Goal: Answer question/provide support

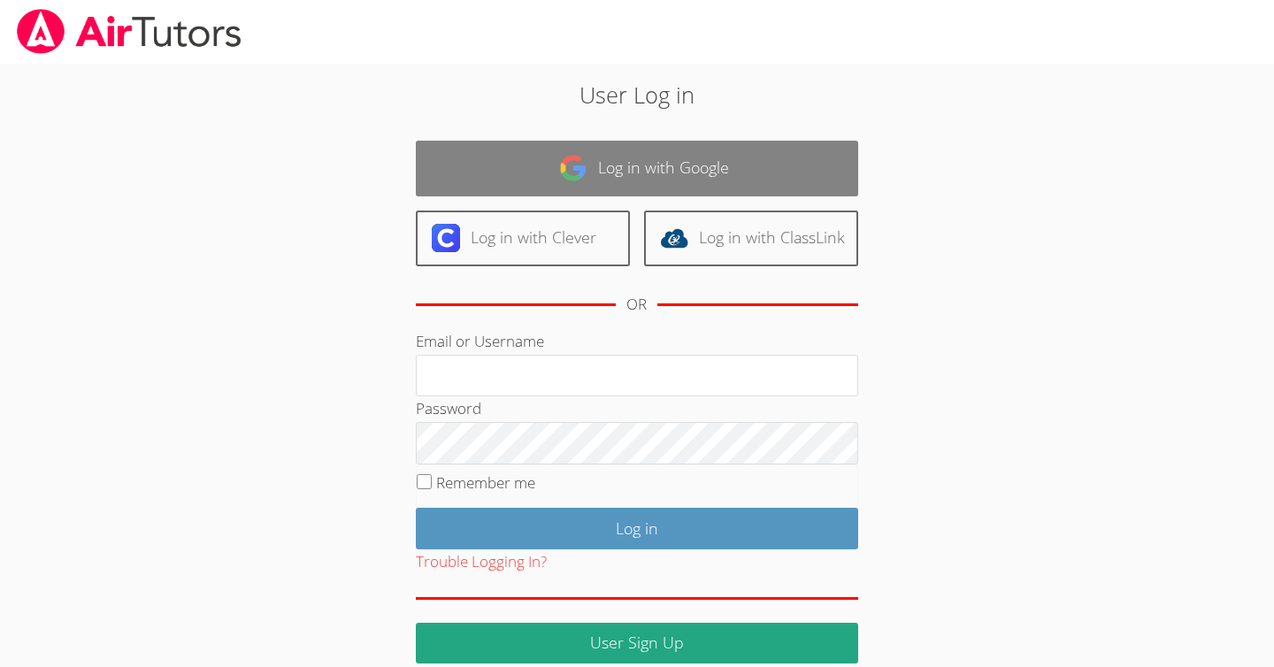
click at [644, 179] on link "Log in with Google" at bounding box center [637, 169] width 442 height 56
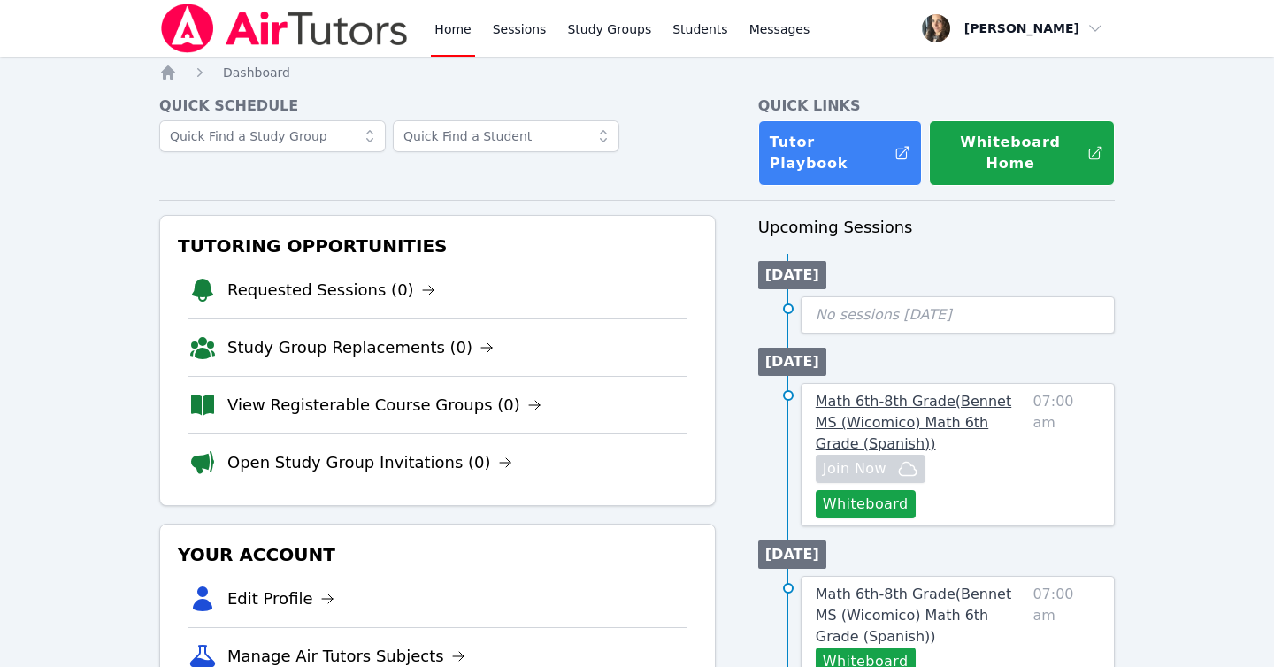
click at [857, 393] on span "Math 6th-8th Grade ( Bennet MS (Wicomico) Math 6th Grade (Spanish) )" at bounding box center [914, 422] width 196 height 59
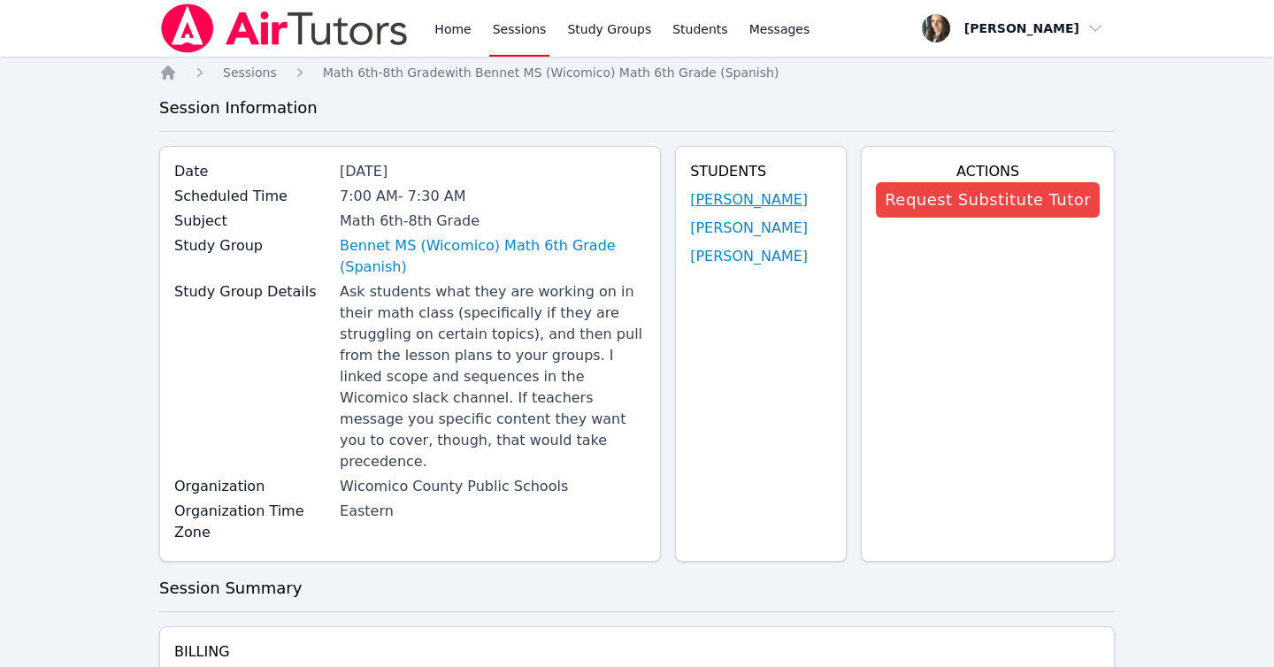
click at [693, 200] on link "Enrique Cardona Molina" at bounding box center [749, 199] width 118 height 21
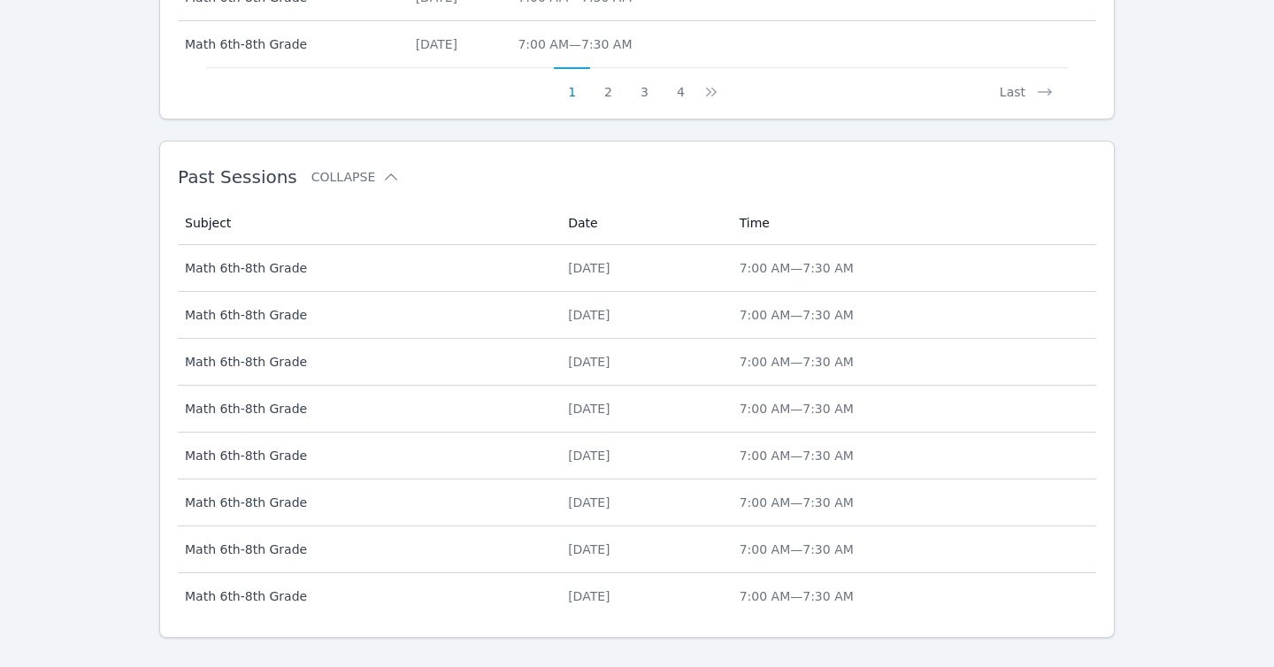
scroll to position [1093, 0]
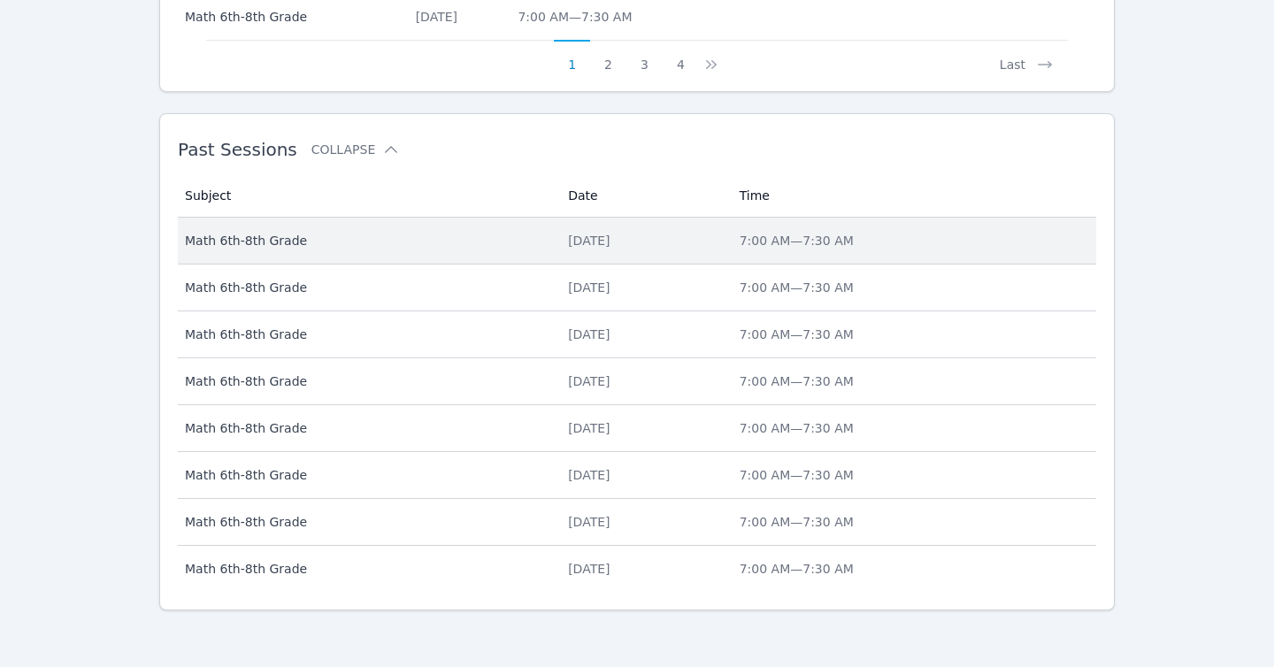
click at [568, 236] on div "Thu Oct 2, 2025" at bounding box center [643, 241] width 150 height 18
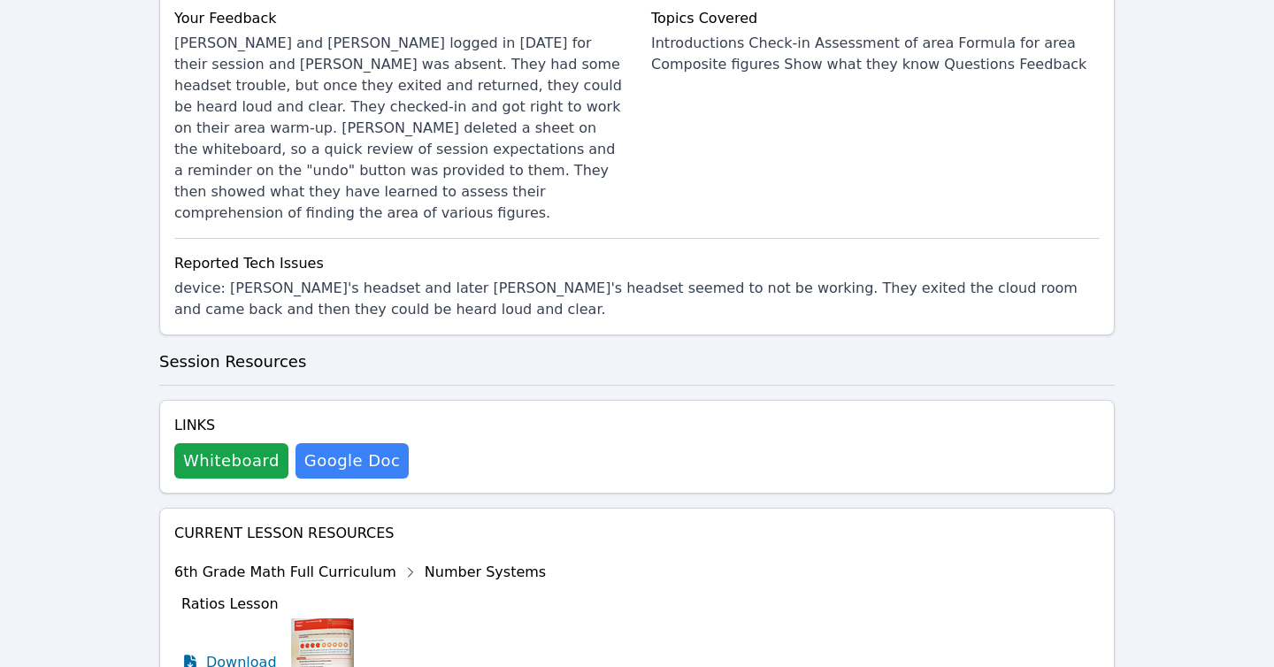
scroll to position [948, 0]
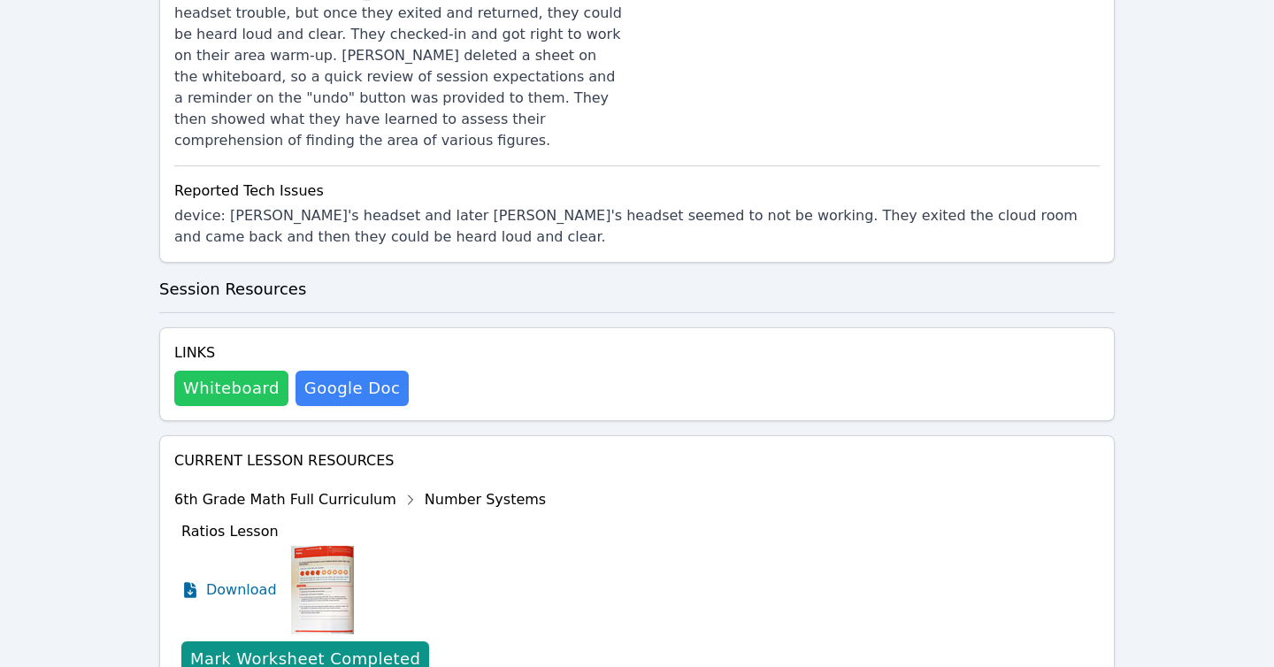
click at [244, 371] on button "Whiteboard" at bounding box center [231, 388] width 114 height 35
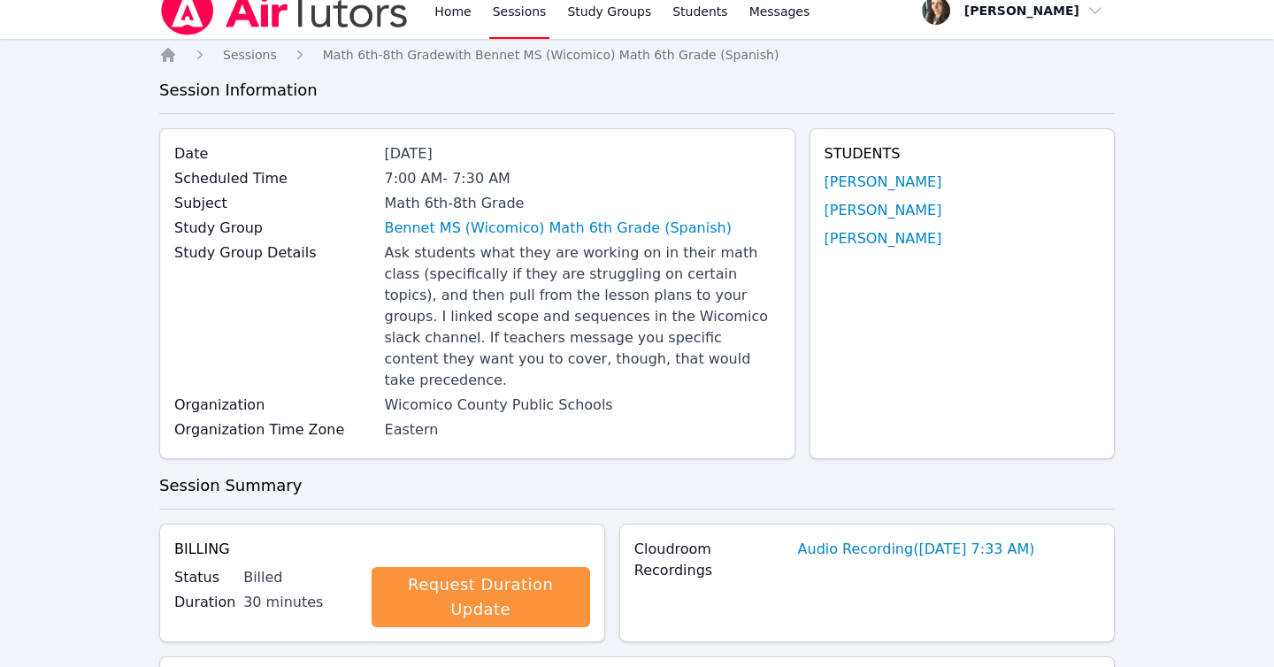
scroll to position [0, 0]
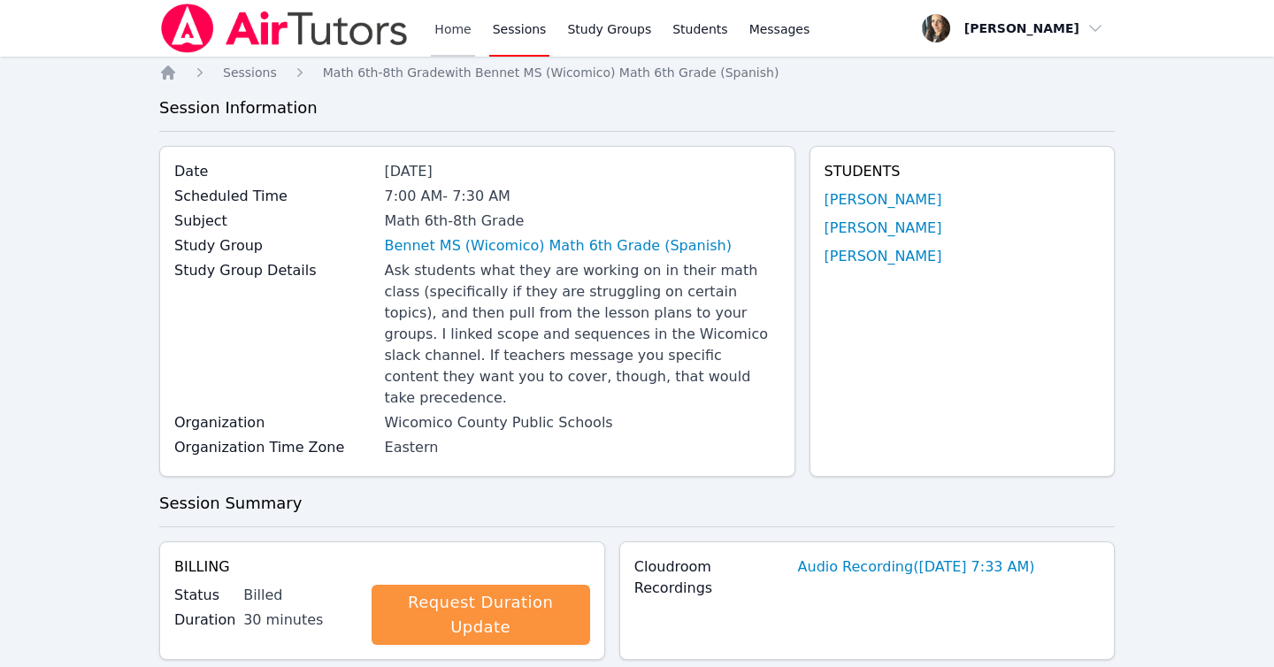
click at [444, 26] on link "Home" at bounding box center [452, 28] width 43 height 57
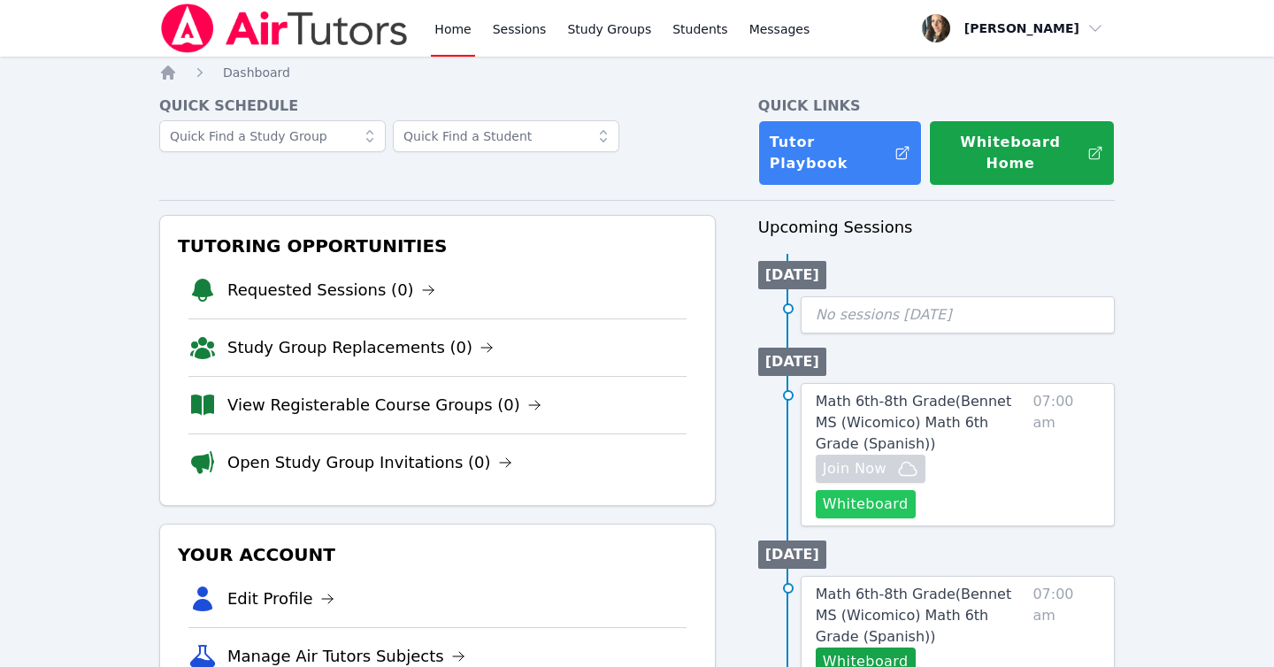
click at [916, 490] on button "Whiteboard" at bounding box center [866, 504] width 100 height 28
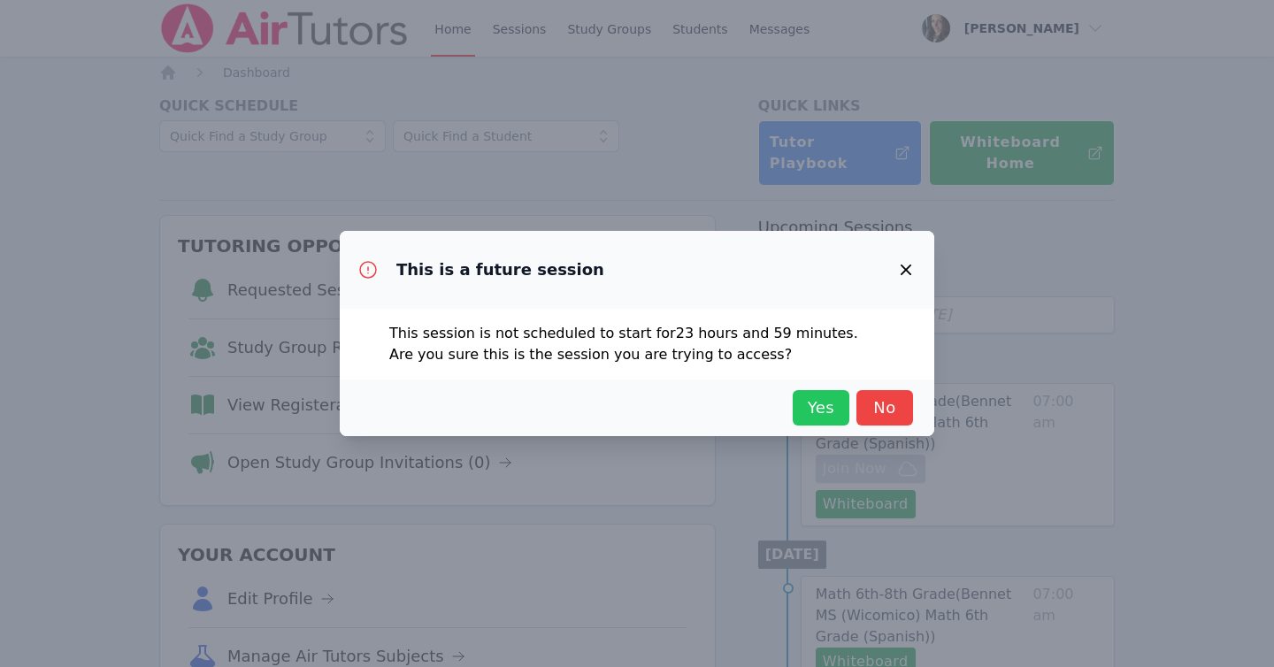
click at [810, 410] on span "Yes" at bounding box center [821, 407] width 39 height 25
